Goal: Navigation & Orientation: Understand site structure

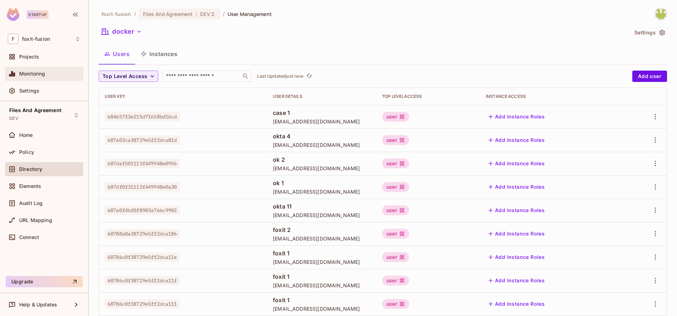
click at [35, 73] on span "Monitoring" at bounding box center [32, 74] width 26 height 6
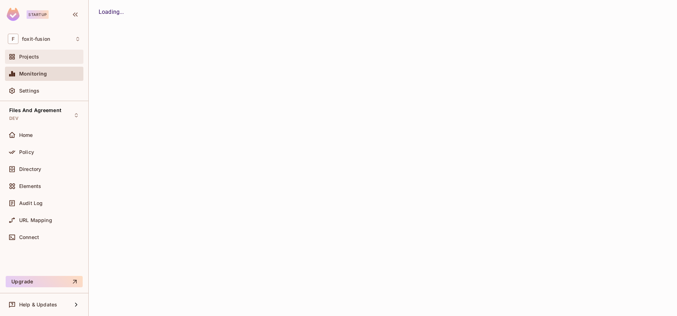
click at [35, 61] on div "Projects" at bounding box center [44, 56] width 73 height 9
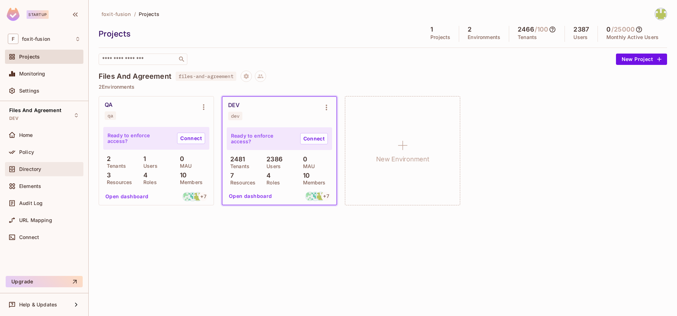
click at [49, 168] on div "Directory" at bounding box center [49, 169] width 61 height 6
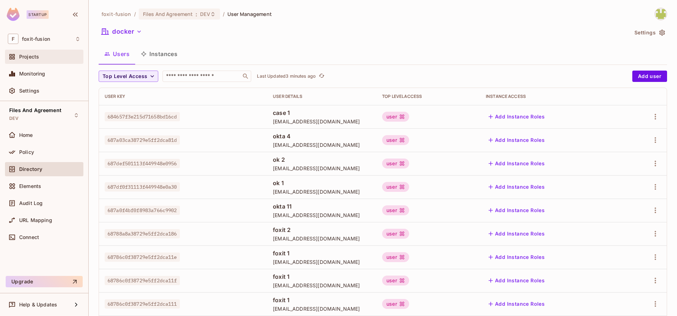
click at [62, 53] on div "Projects" at bounding box center [44, 56] width 73 height 9
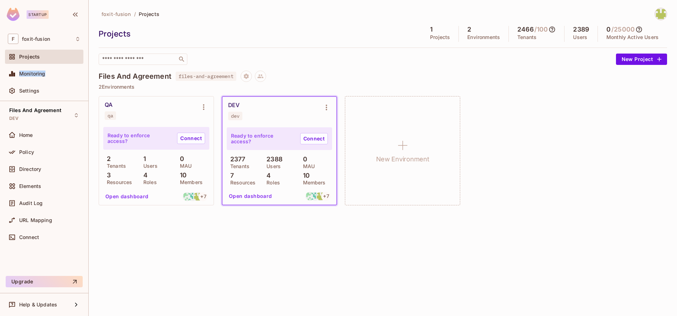
drag, startPoint x: 45, startPoint y: 72, endPoint x: 45, endPoint y: 60, distance: 12.1
click at [45, 60] on div "Projects Monitoring Settings" at bounding box center [44, 75] width 78 height 51
click at [45, 60] on div "Projects" at bounding box center [49, 57] width 61 height 6
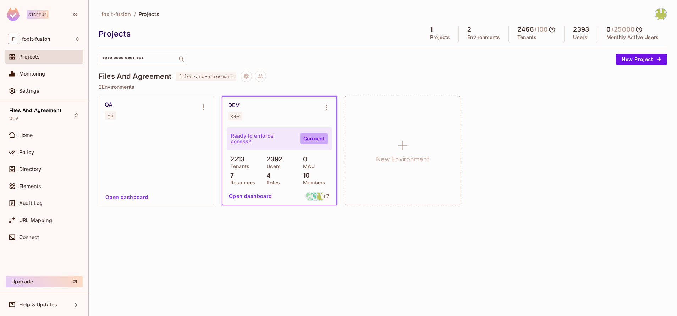
click at [308, 140] on link "Connect" at bounding box center [314, 138] width 28 height 11
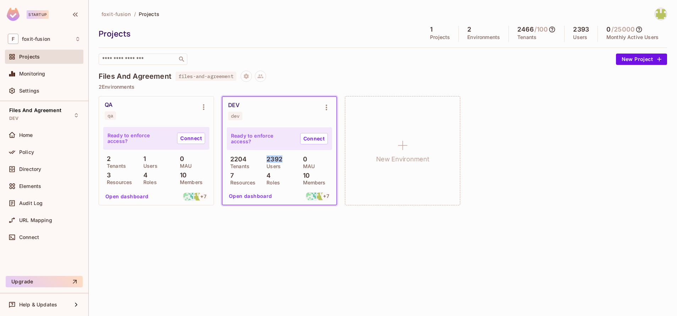
drag, startPoint x: 266, startPoint y: 159, endPoint x: 294, endPoint y: 166, distance: 28.4
click at [294, 166] on div "2392 Users" at bounding box center [279, 162] width 33 height 13
